Goal: Transaction & Acquisition: Purchase product/service

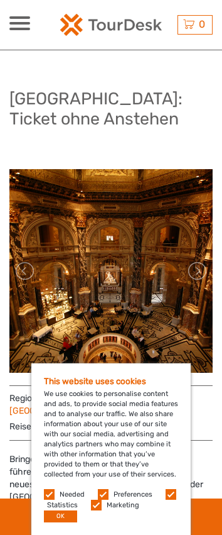
click at [140, 399] on div "This website uses cookies We use cookies to personalise content and ads, to pro…" at bounding box center [111, 449] width 160 height 172
click at [58, 518] on button "OK" at bounding box center [60, 516] width 33 height 12
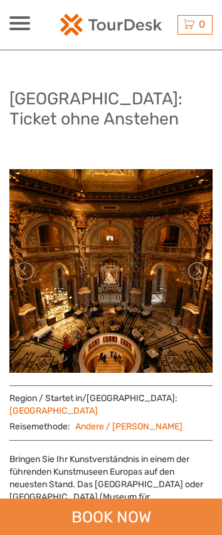
click at [57, 515] on div "BOOK NOW" at bounding box center [111, 516] width 222 height 36
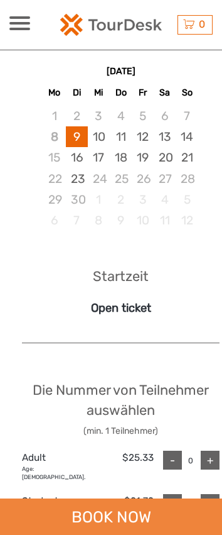
scroll to position [931, 0]
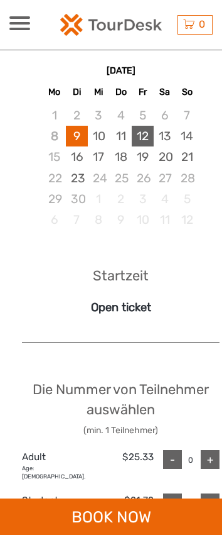
drag, startPoint x: 112, startPoint y: 149, endPoint x: 134, endPoint y: 147, distance: 22.1
click at [112, 146] on div "11" at bounding box center [121, 136] width 22 height 21
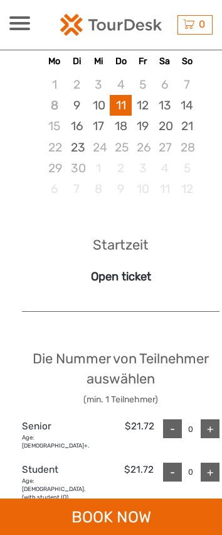
scroll to position [1119, 0]
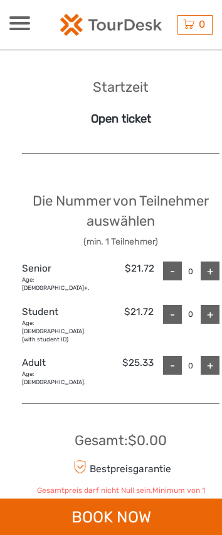
click at [219, 356] on div "+" at bounding box center [210, 365] width 19 height 19
type input "1"
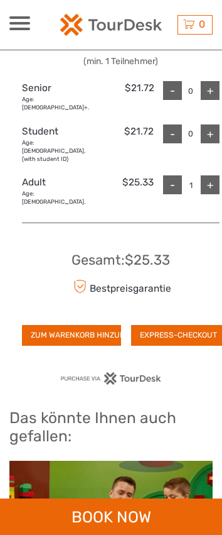
scroll to position [1308, 0]
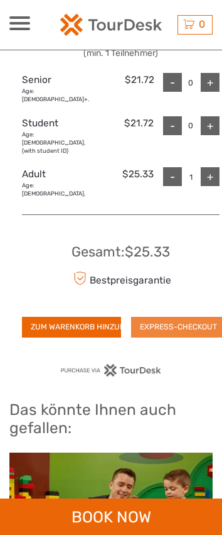
click at [185, 317] on button "EXPRESS-CHECKOUT" at bounding box center [178, 327] width 95 height 20
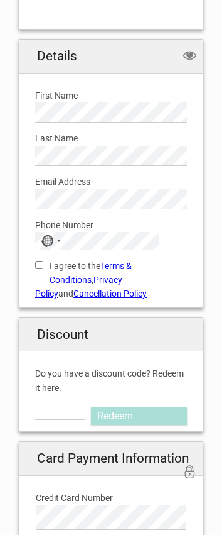
scroll to position [440, 0]
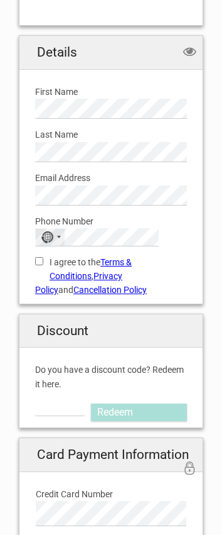
click at [40, 229] on div "No country selected" at bounding box center [50, 237] width 29 height 16
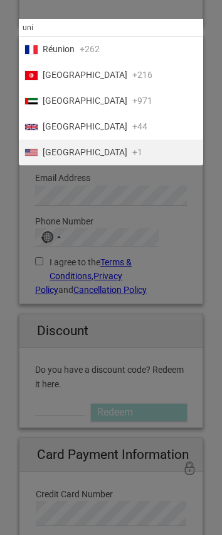
type input "uni"
click at [97, 158] on li "[GEOGRAPHIC_DATA] +1" at bounding box center [111, 153] width 185 height 26
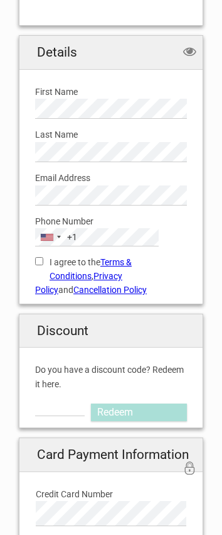
click at [47, 262] on label "I agree to the Terms & Conditions , Privacy Policy and Cancellation Policy" at bounding box center [111, 276] width 152 height 42
click at [43, 262] on input "I agree to the Terms & Conditions , Privacy Policy and Cancellation Policy" at bounding box center [39, 261] width 8 height 8
checkbox input "true"
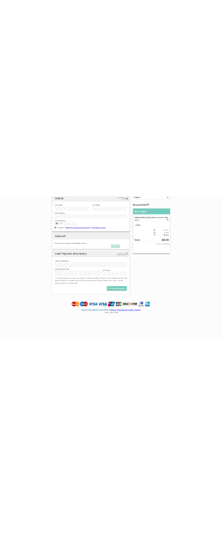
scroll to position [117, 0]
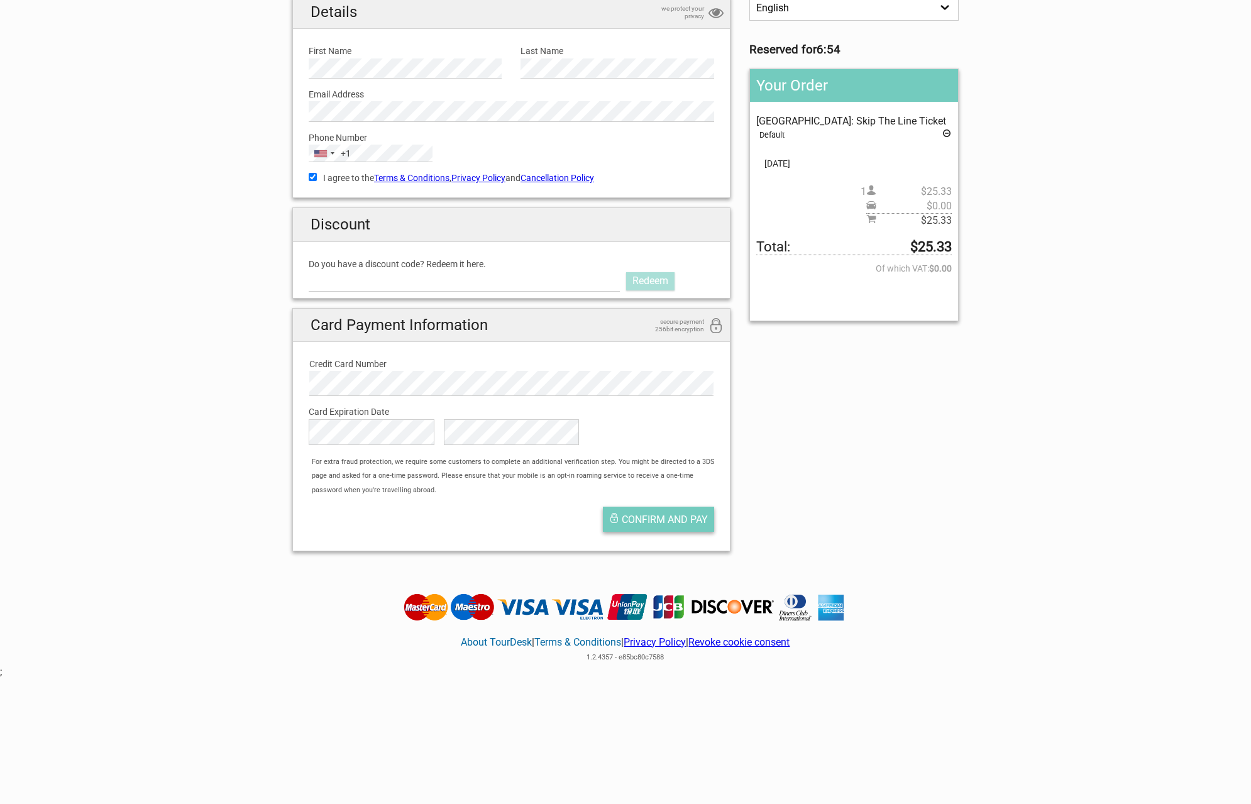
click at [222, 527] on button "Confirm and pay" at bounding box center [658, 519] width 111 height 25
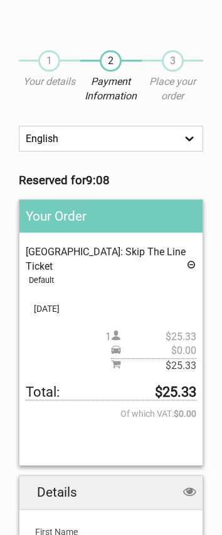
scroll to position [440, 0]
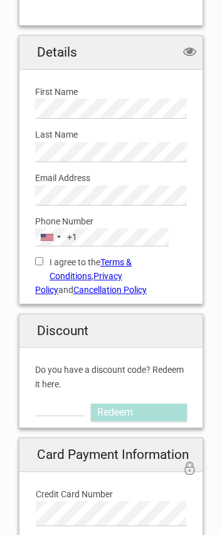
click at [56, 261] on label "I agree to the Terms & Conditions , Privacy Policy and Cancellation Policy" at bounding box center [111, 276] width 152 height 42
click at [43, 261] on input "I agree to the Terms & Conditions , Privacy Policy and Cancellation Policy" at bounding box center [39, 261] width 8 height 8
checkbox input "true"
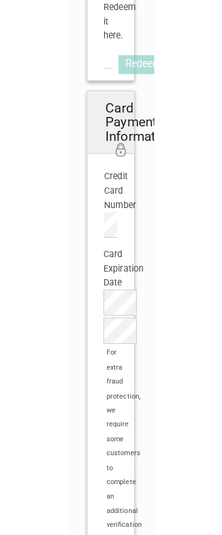
scroll to position [817, 0]
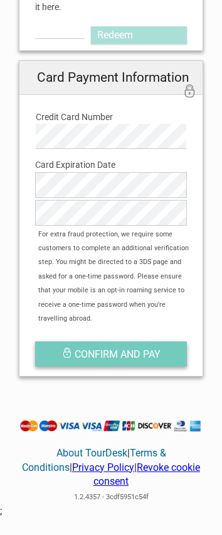
click at [140, 341] on button "Confirm and pay" at bounding box center [111, 353] width 152 height 25
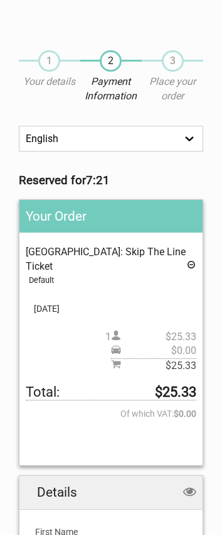
click at [116, 212] on h2 "Your Order" at bounding box center [110, 216] width 183 height 33
